Goal: Task Accomplishment & Management: Use online tool/utility

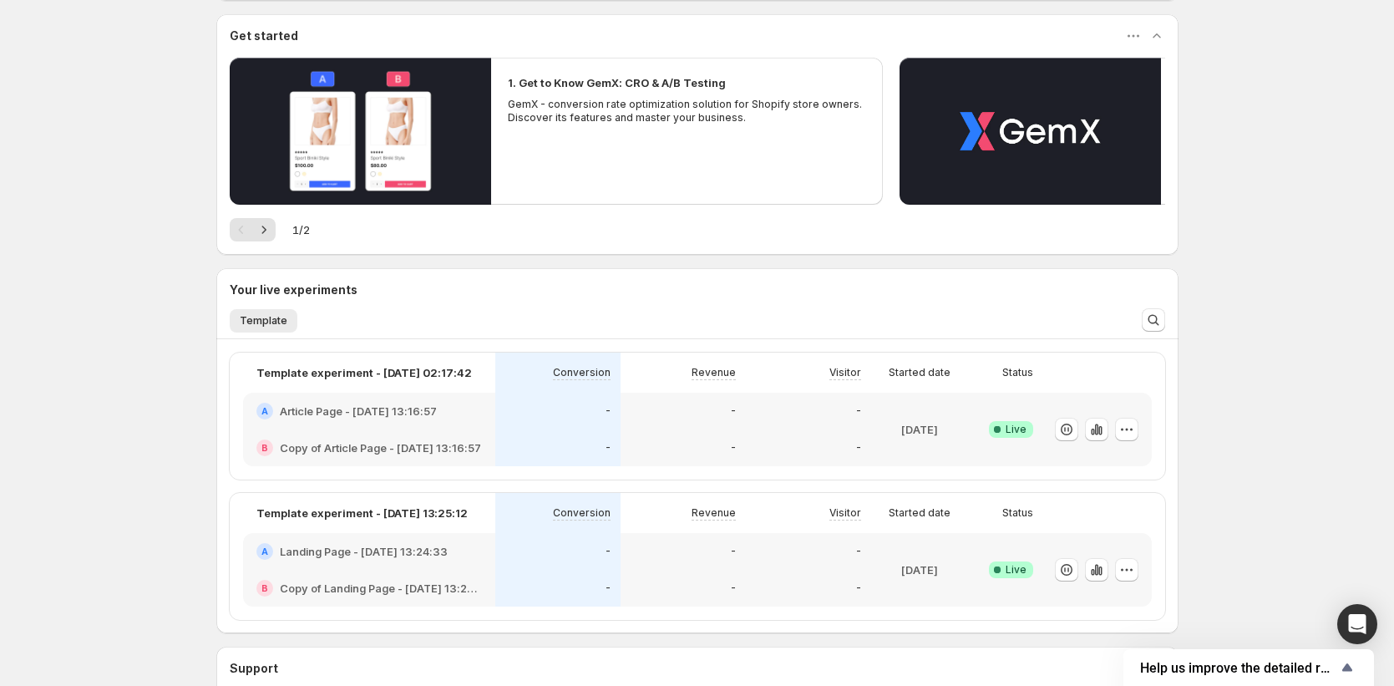
scroll to position [282, 0]
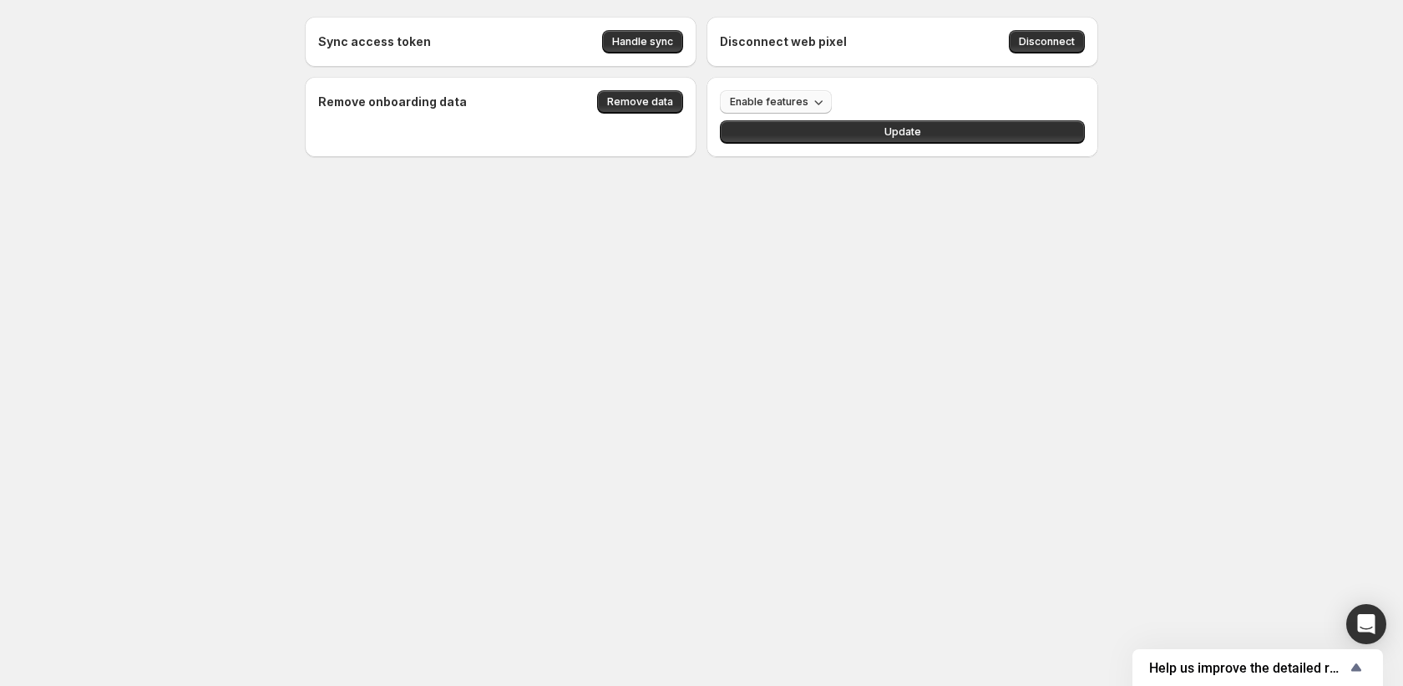
click at [817, 99] on icon "button" at bounding box center [818, 102] width 17 height 17
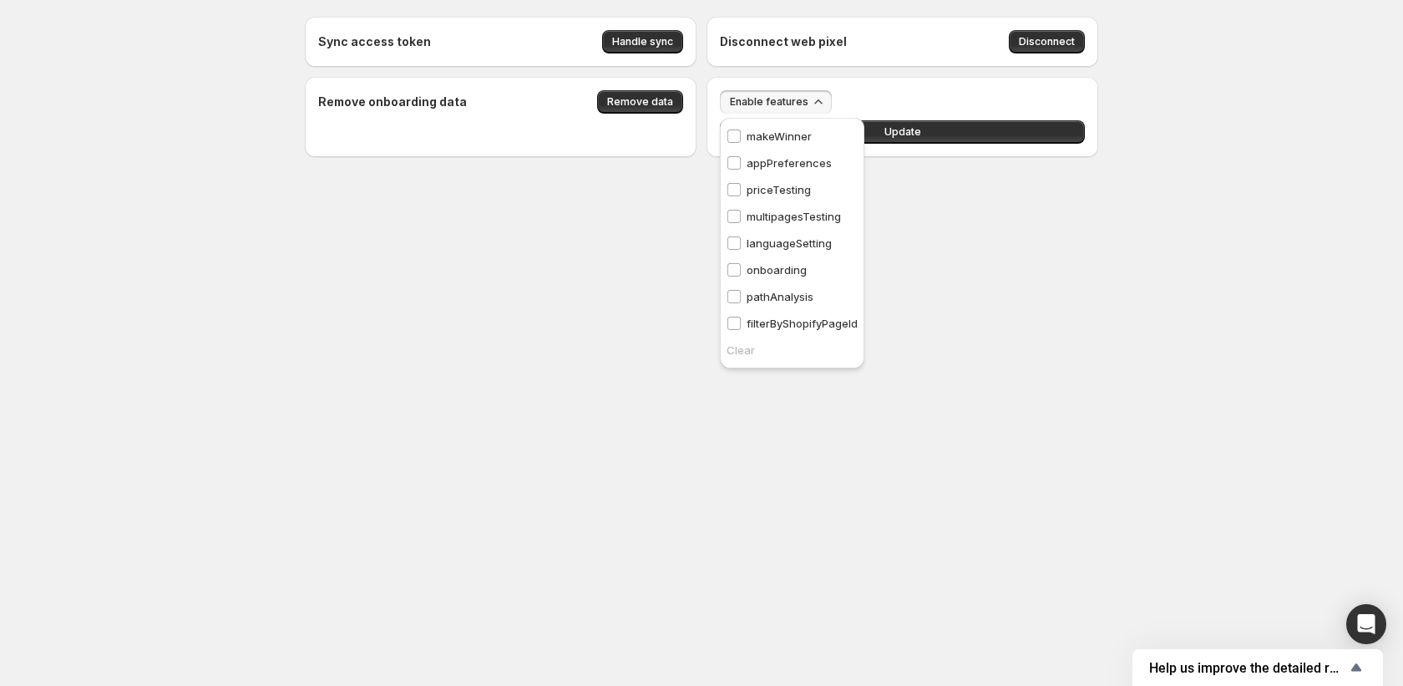
click at [800, 217] on p "multipagesTesting" at bounding box center [794, 216] width 94 height 17
click at [992, 247] on body "Sync access token Handle sync Disconnect web pixel Disconnect Remove onboarding…" at bounding box center [701, 343] width 1403 height 686
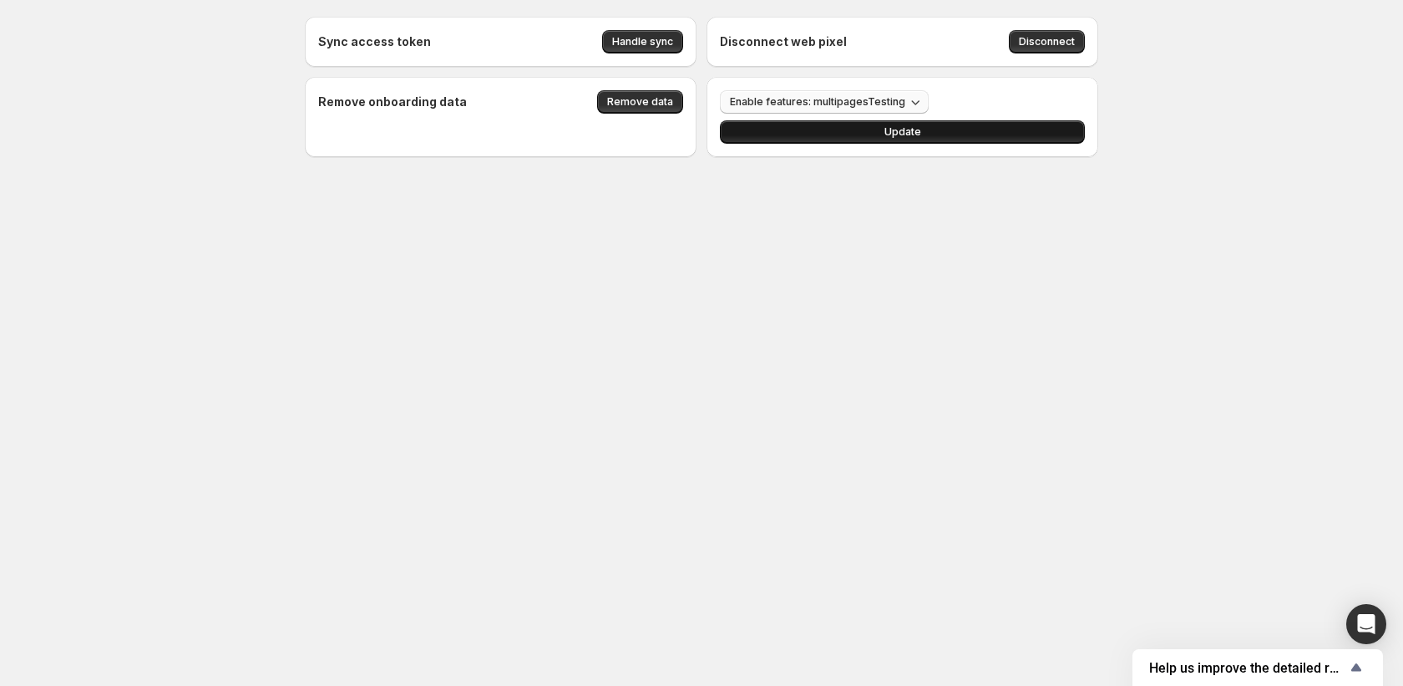
click at [936, 134] on button "Update" at bounding box center [902, 131] width 365 height 23
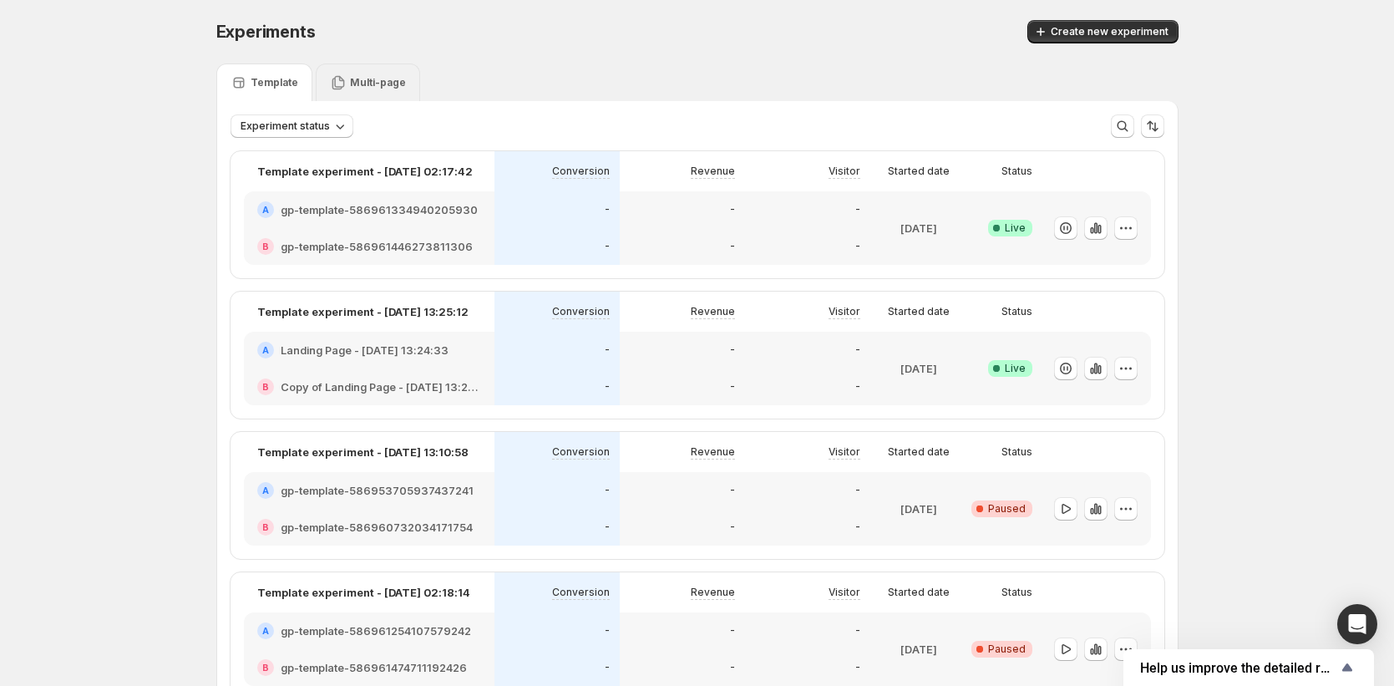
click at [398, 84] on p "Multi-page" at bounding box center [378, 82] width 56 height 13
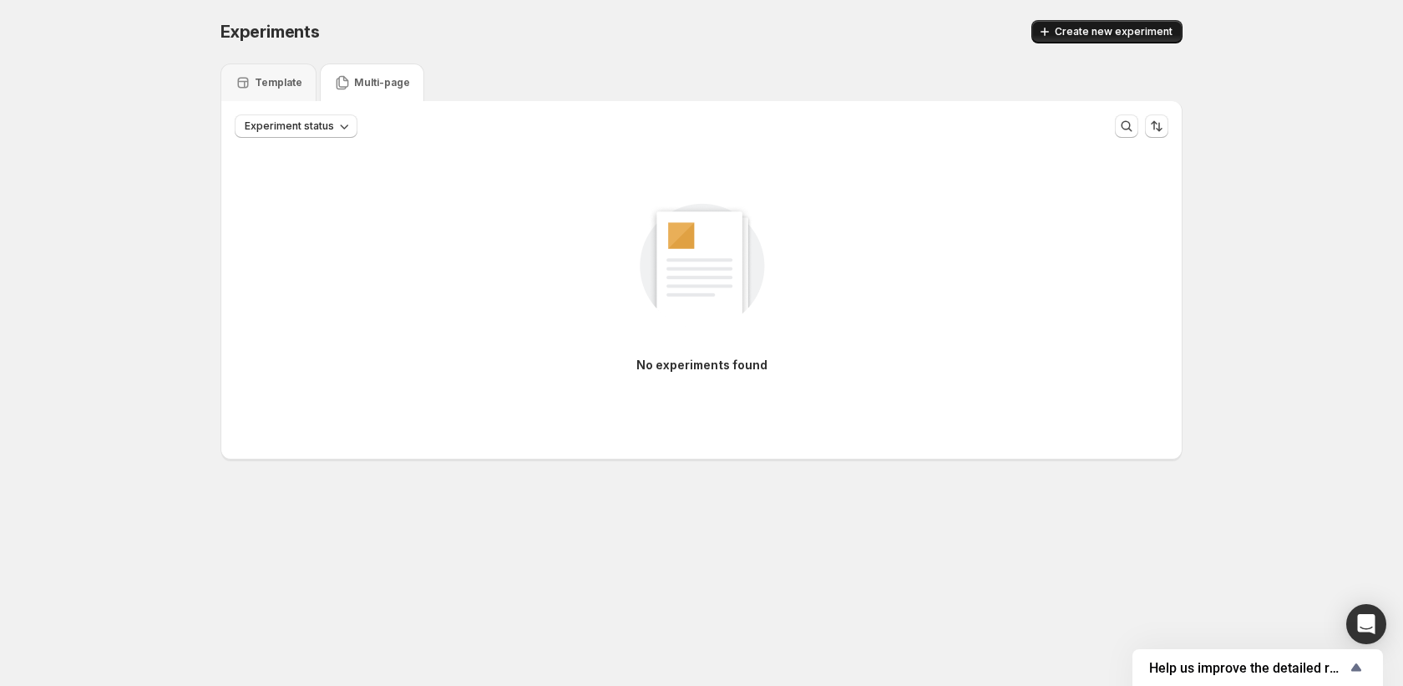
click at [1088, 29] on span "Create new experiment" at bounding box center [1114, 31] width 118 height 13
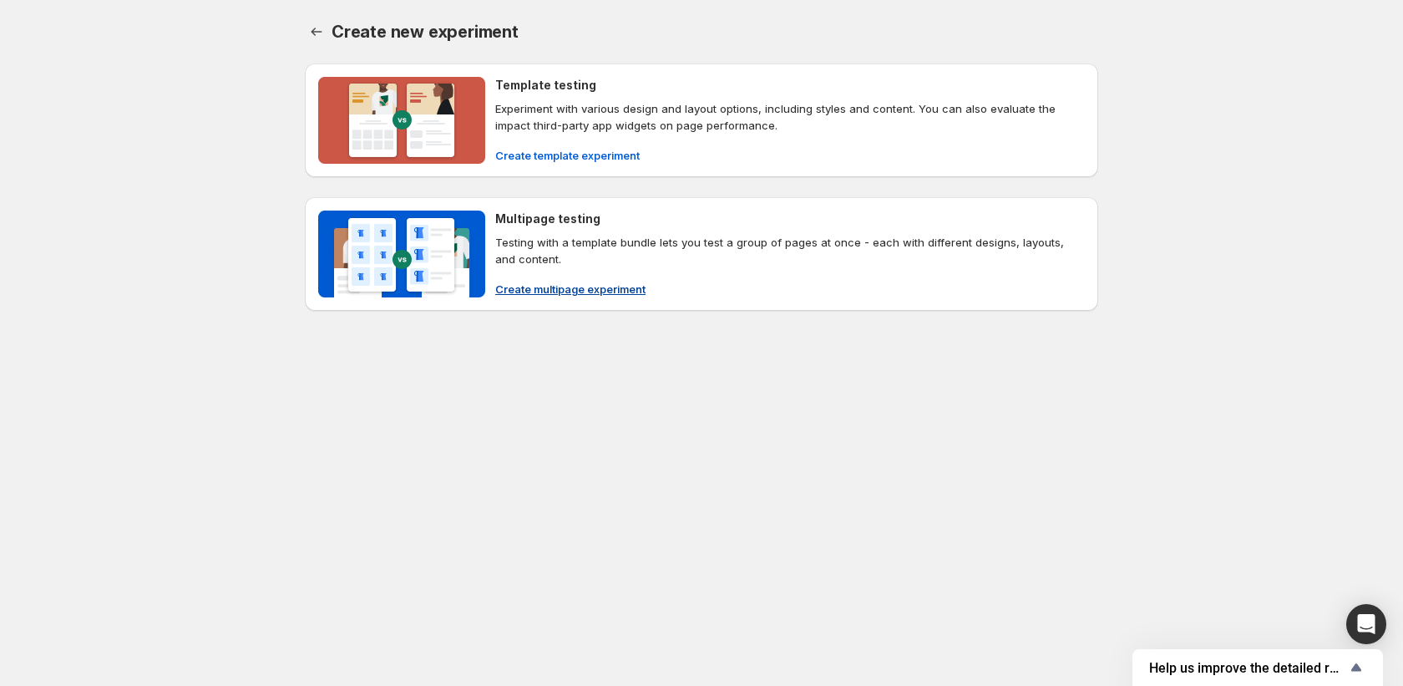
click at [622, 282] on span "Create multipage experiment" at bounding box center [570, 289] width 150 height 17
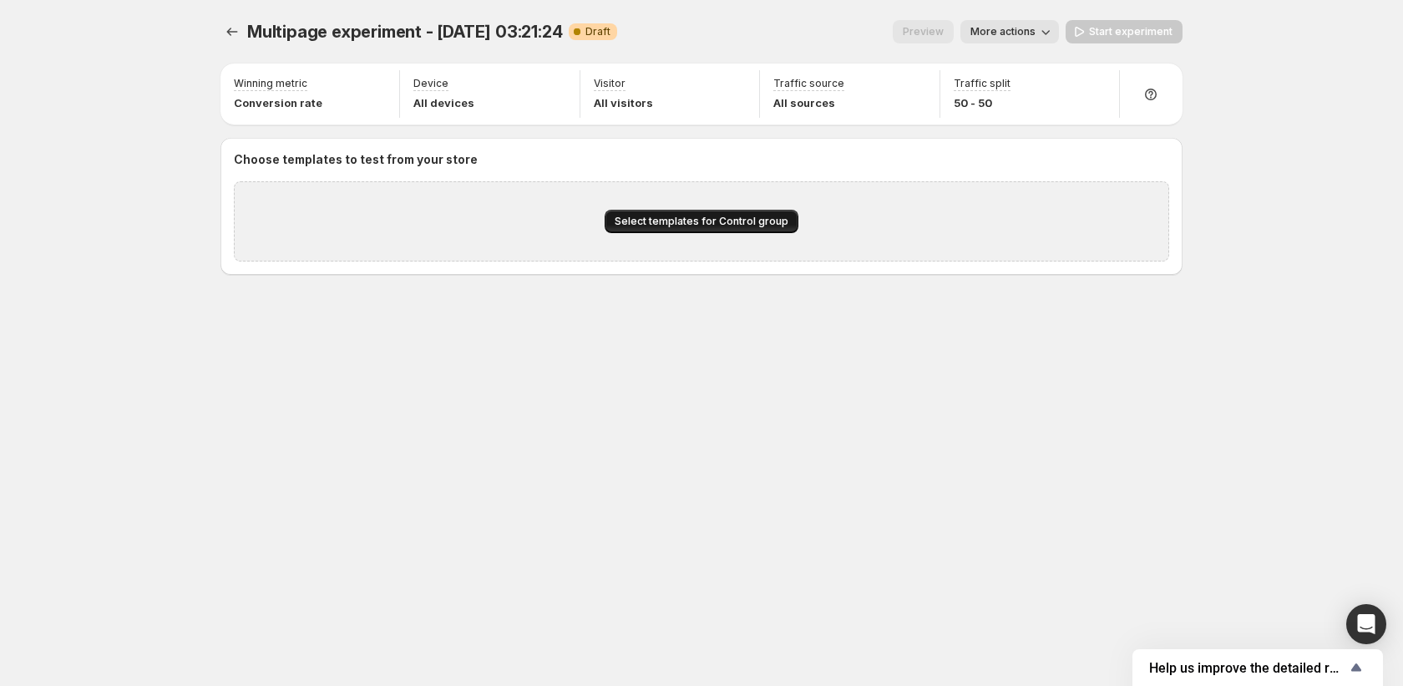
click at [696, 225] on span "Select templates for Control group" at bounding box center [702, 221] width 174 height 13
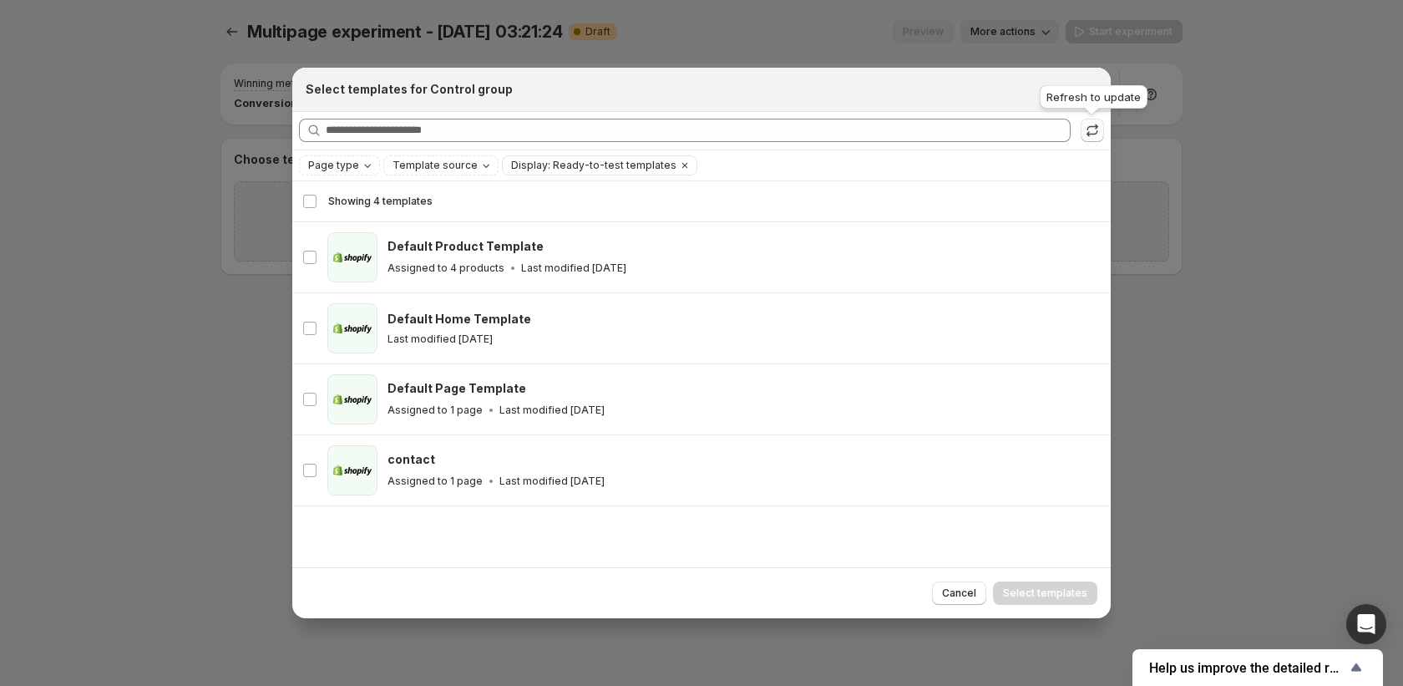
click at [1081, 123] on button ":r2s:" at bounding box center [1092, 130] width 23 height 23
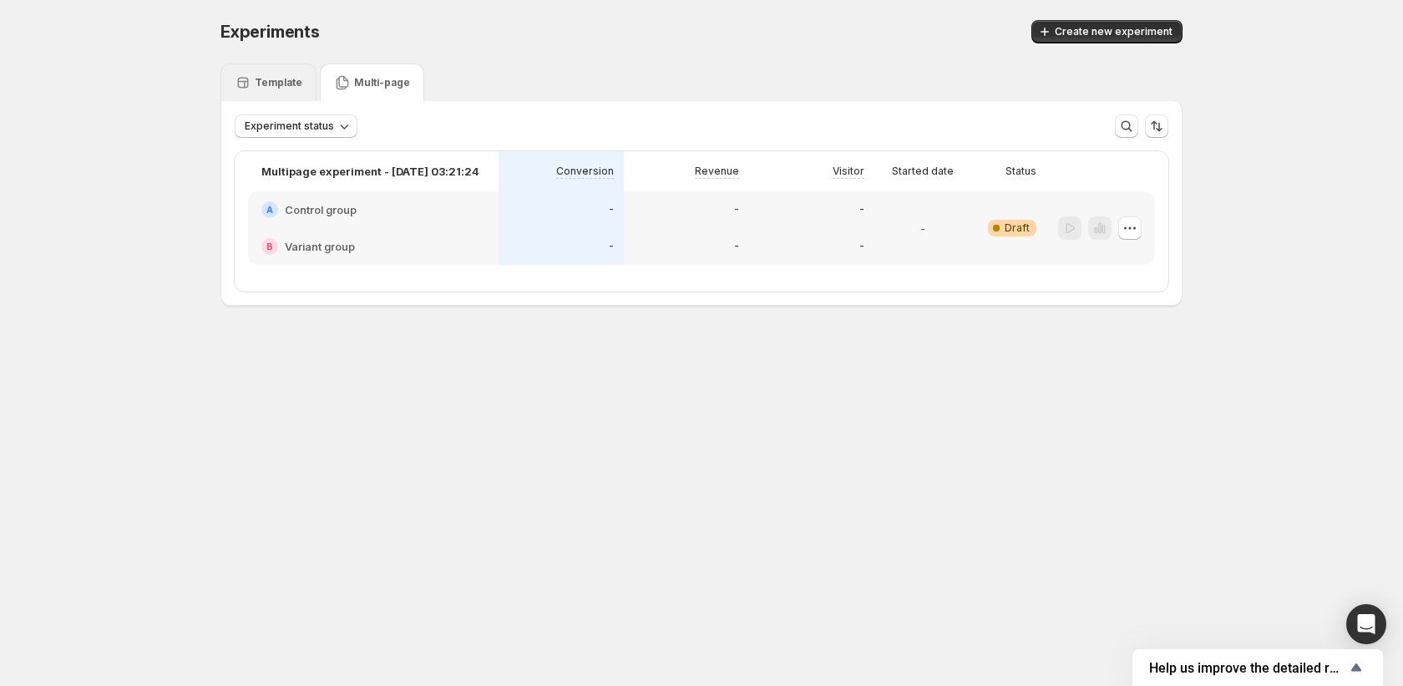
click at [278, 84] on p "Template" at bounding box center [279, 82] width 48 height 13
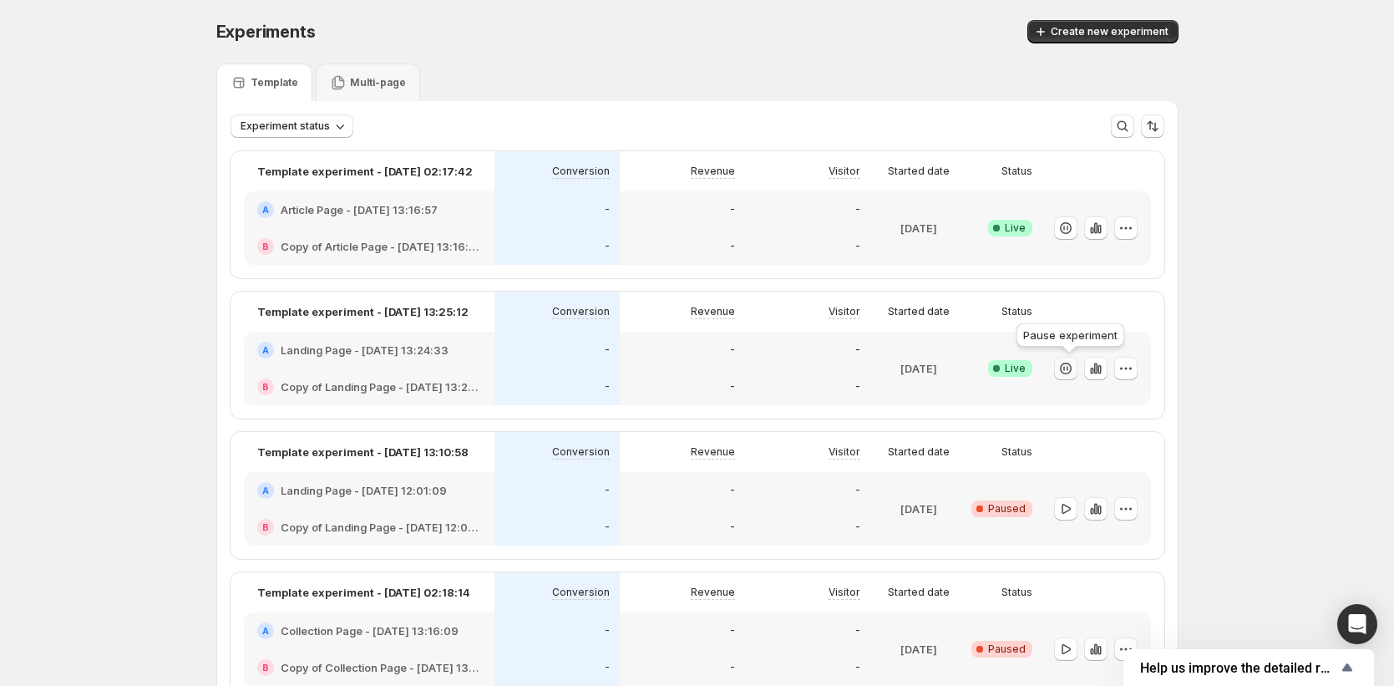
scroll to position [59, 0]
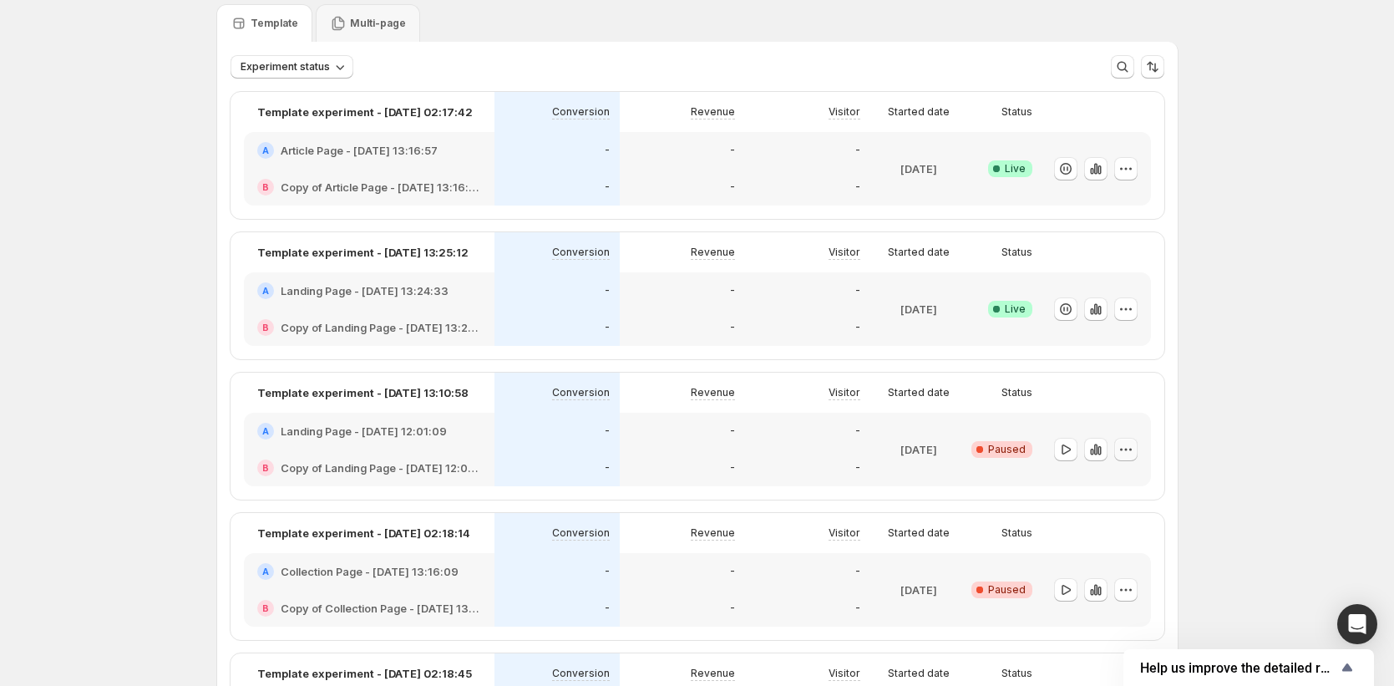
click at [1129, 454] on icon "button" at bounding box center [1126, 449] width 17 height 17
click at [1108, 538] on span "End experiment" at bounding box center [1141, 540] width 81 height 13
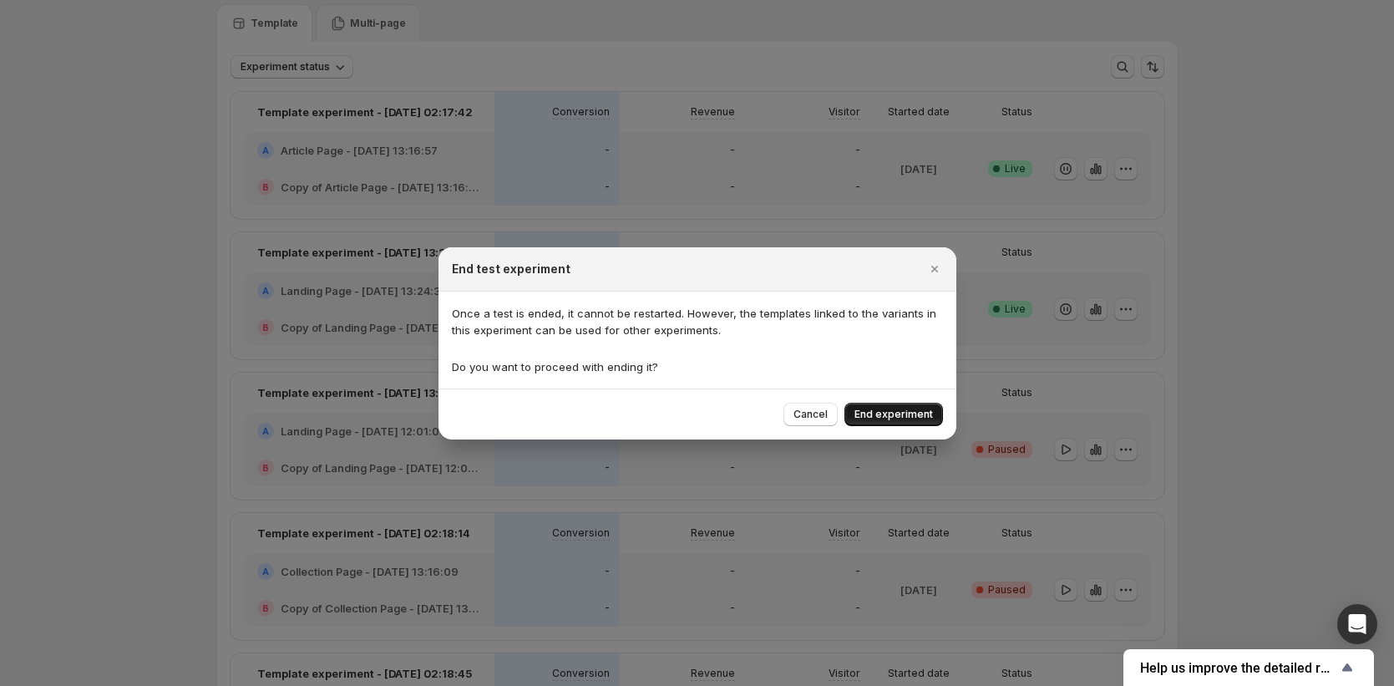
click at [889, 416] on span "End experiment" at bounding box center [894, 414] width 79 height 13
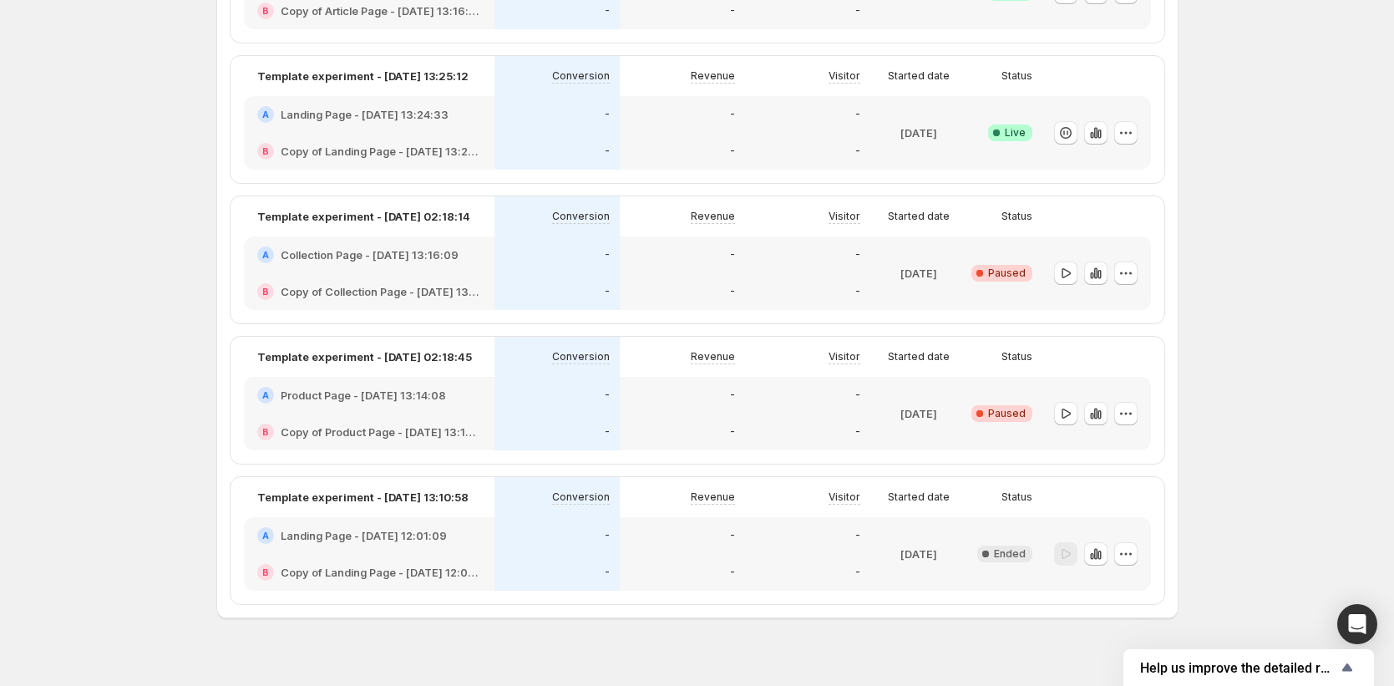
scroll to position [258, 0]
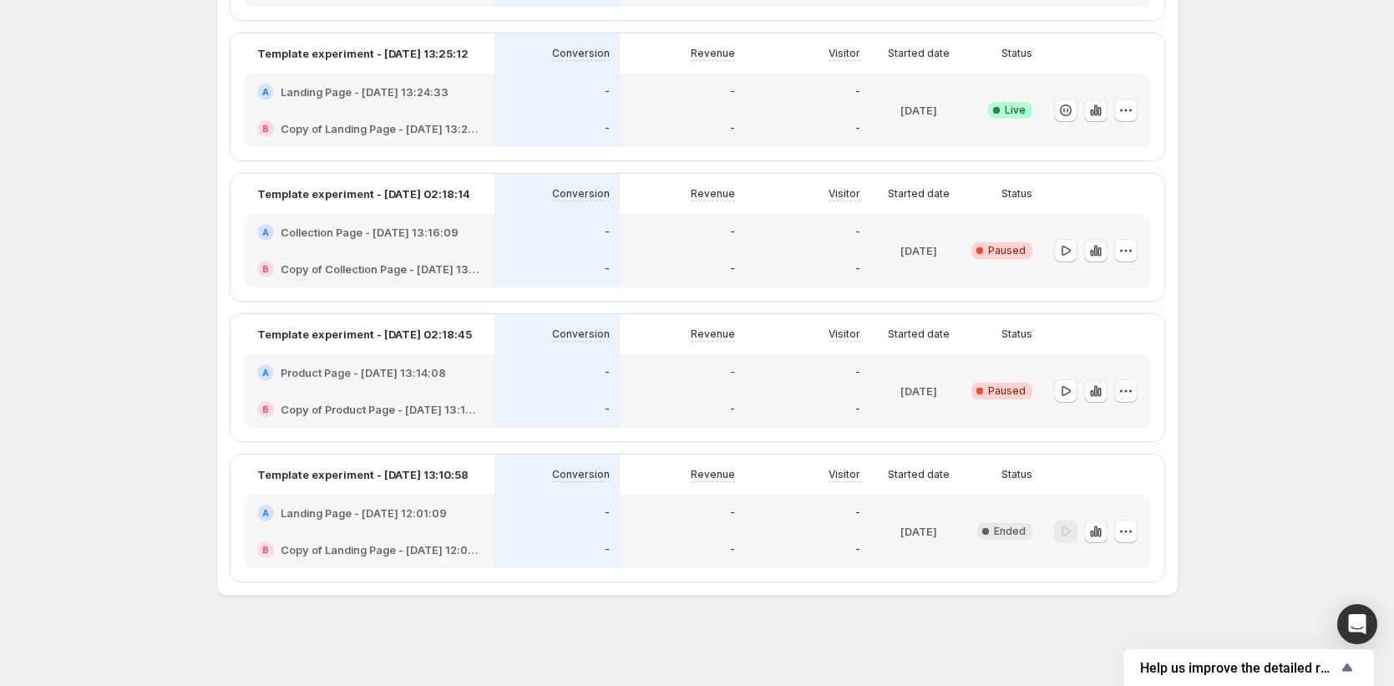
click at [1133, 393] on icon "button" at bounding box center [1126, 391] width 17 height 17
click at [1109, 486] on span "End experiment" at bounding box center [1141, 481] width 81 height 13
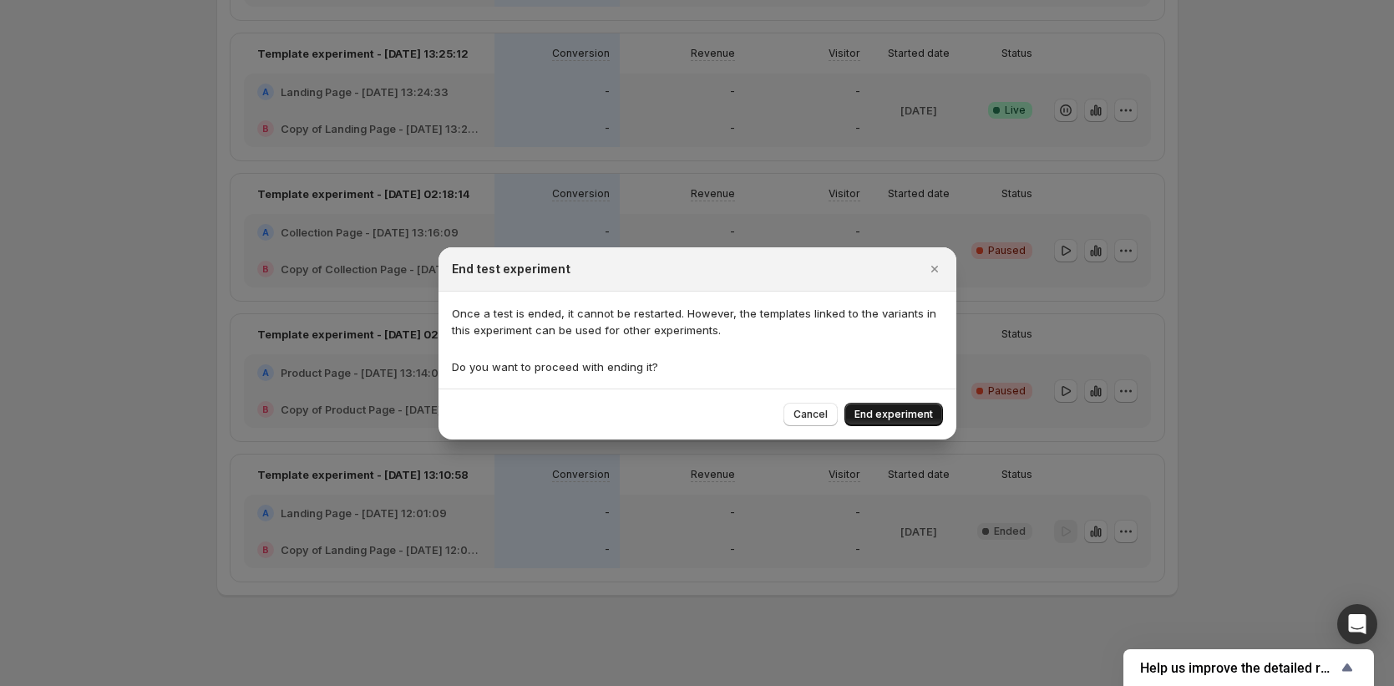
click at [886, 419] on span "End experiment" at bounding box center [894, 414] width 79 height 13
